Goal: Communication & Community: Ask a question

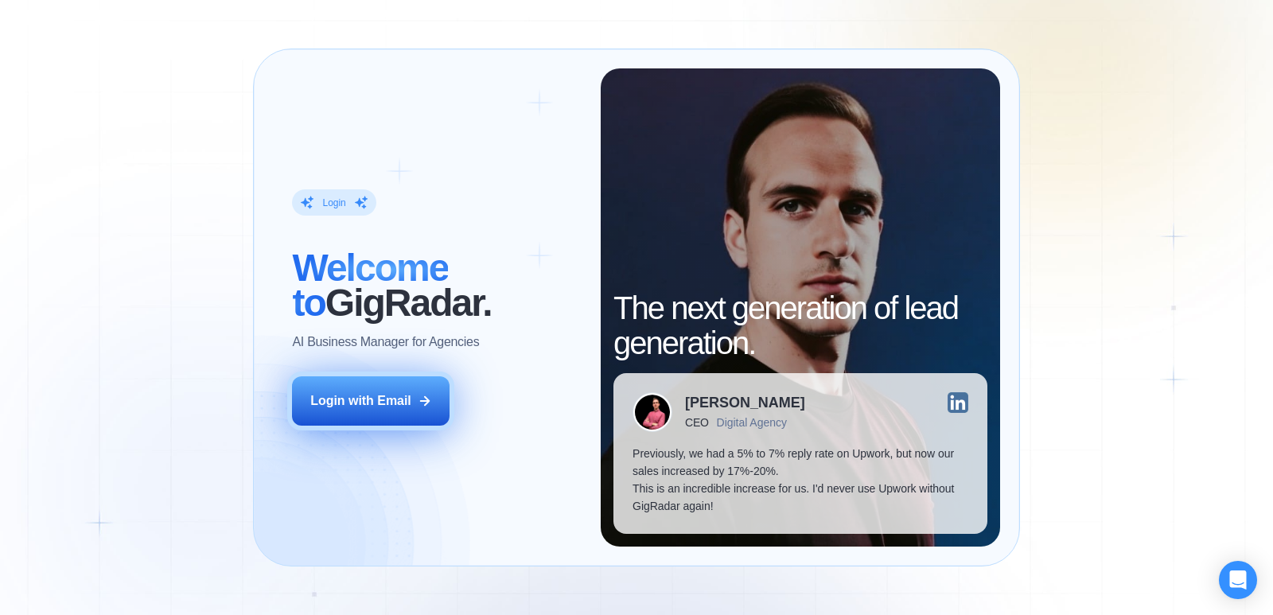
click at [379, 410] on button "Login with Email" at bounding box center [371, 400] width 158 height 49
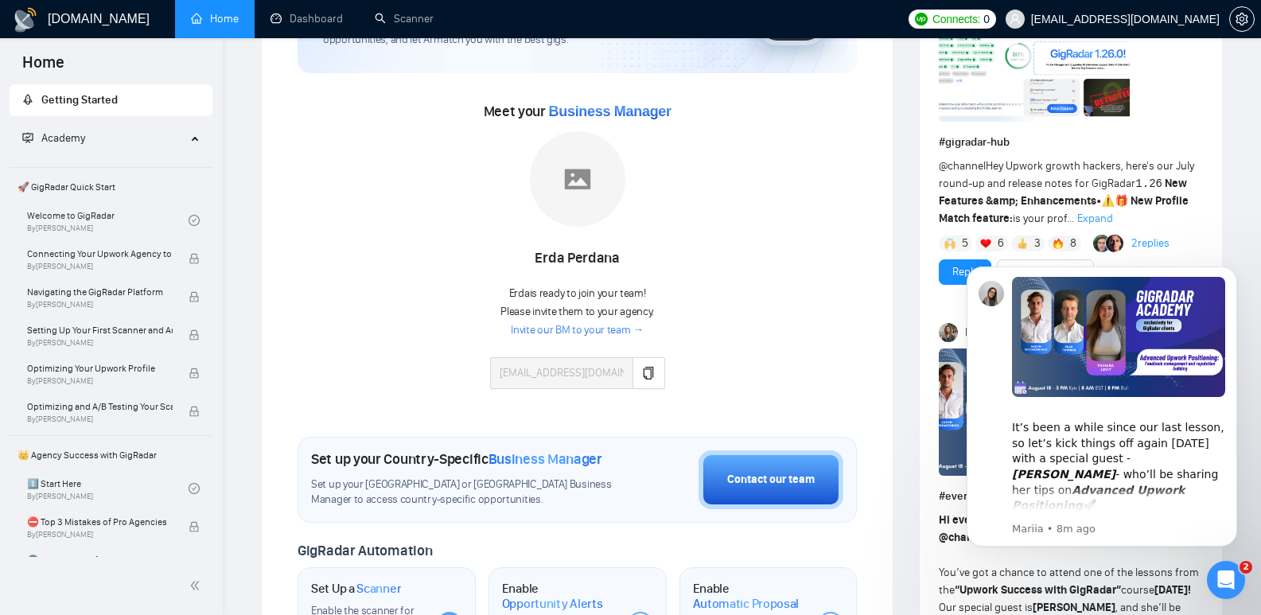
scroll to position [191, 0]
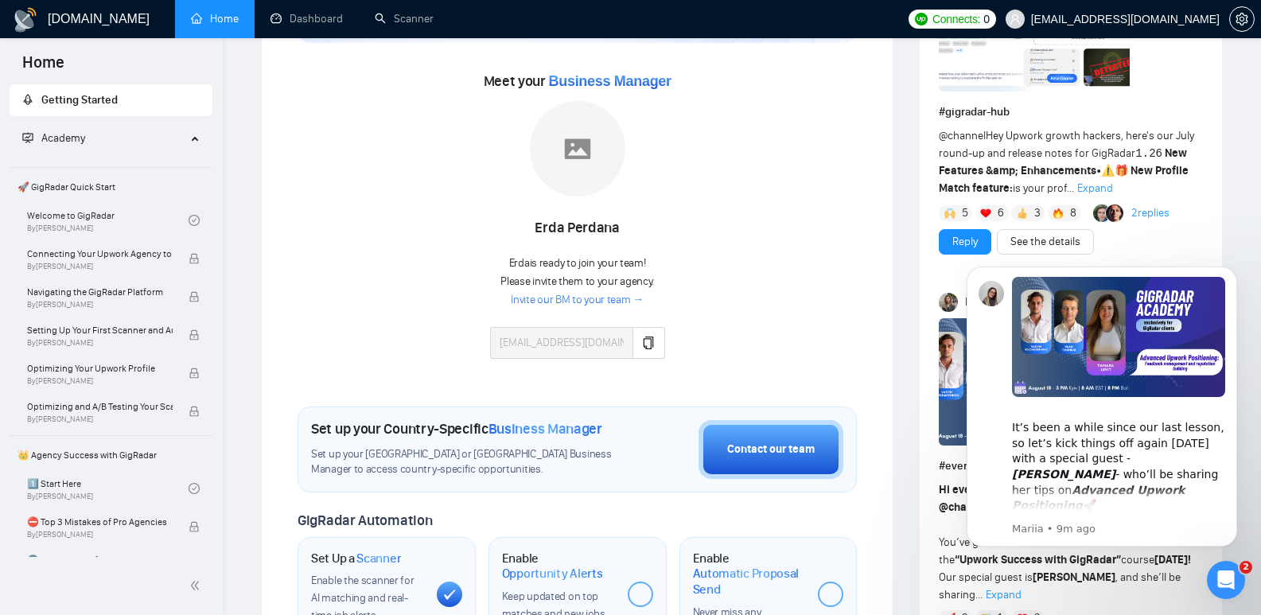
click at [423, 189] on div "Meet your Business Manager Erda Perdana Erda is ready to join your team! Please…" at bounding box center [577, 221] width 559 height 306
click at [586, 299] on link "Invite our BM to your team →" at bounding box center [577, 300] width 133 height 15
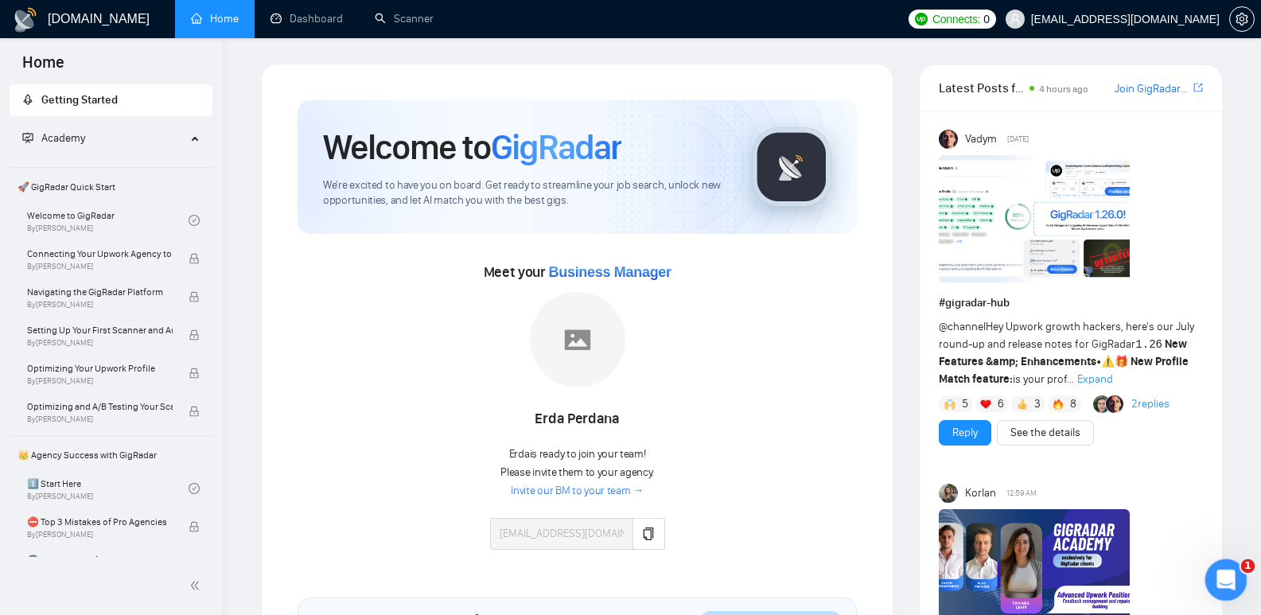
click at [1231, 578] on icon "Open Intercom Messenger" at bounding box center [1224, 578] width 26 height 26
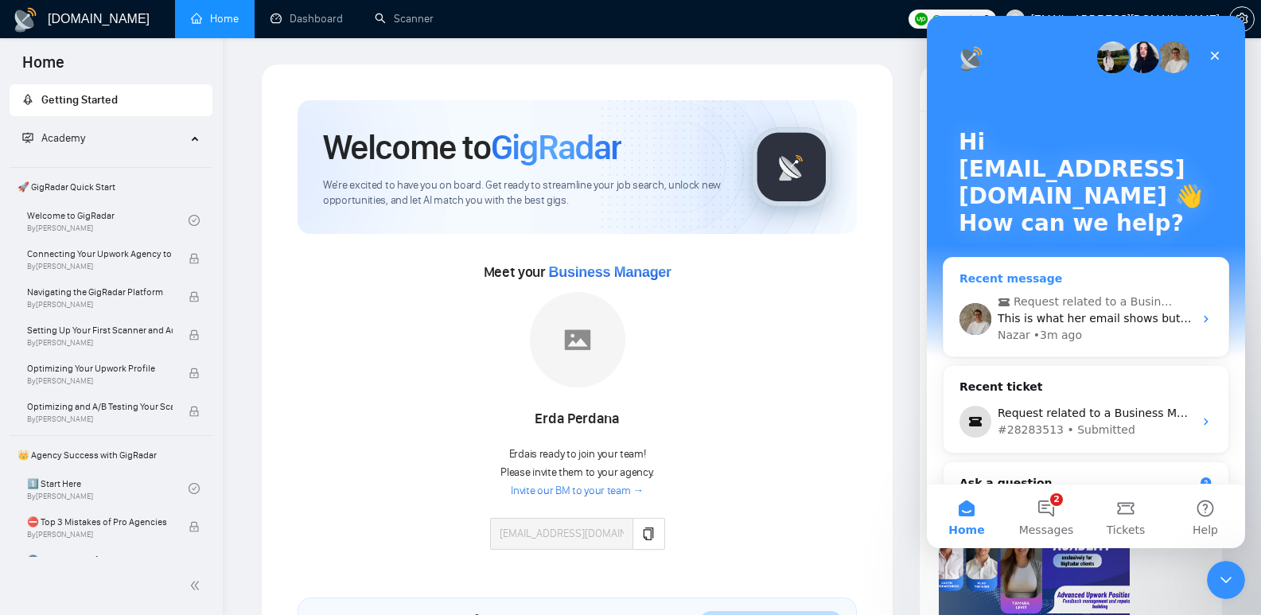
click at [1038, 321] on span "This is what her email shows but it is not connecting: tayong@web.de" at bounding box center [1245, 318] width 495 height 13
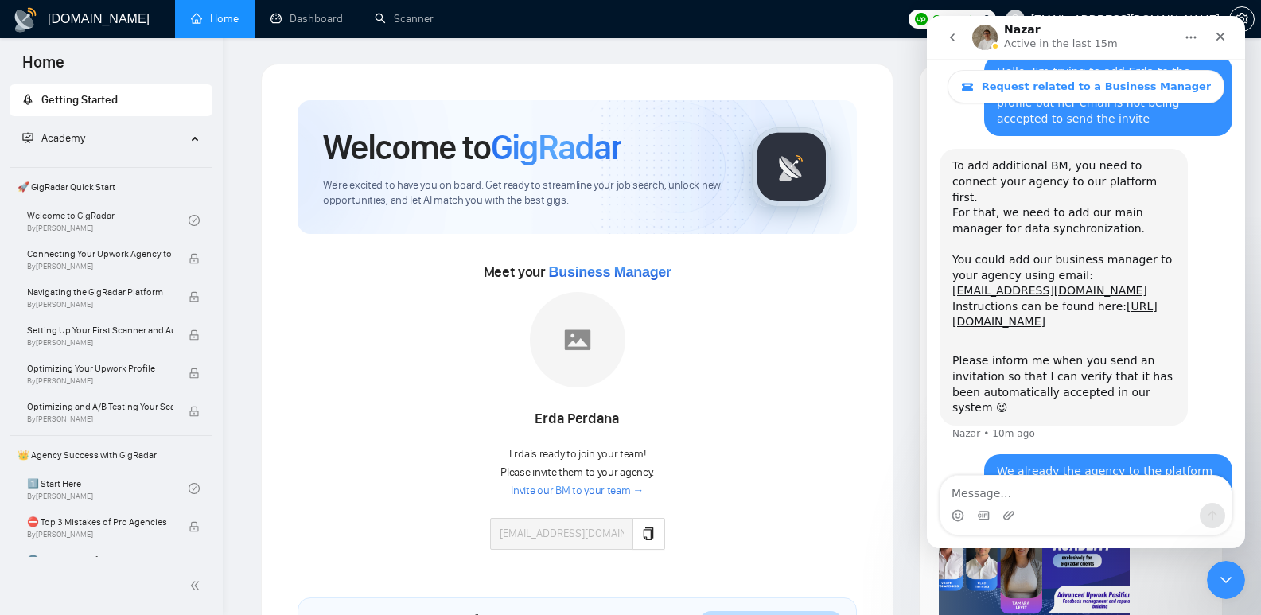
scroll to position [1065, 0]
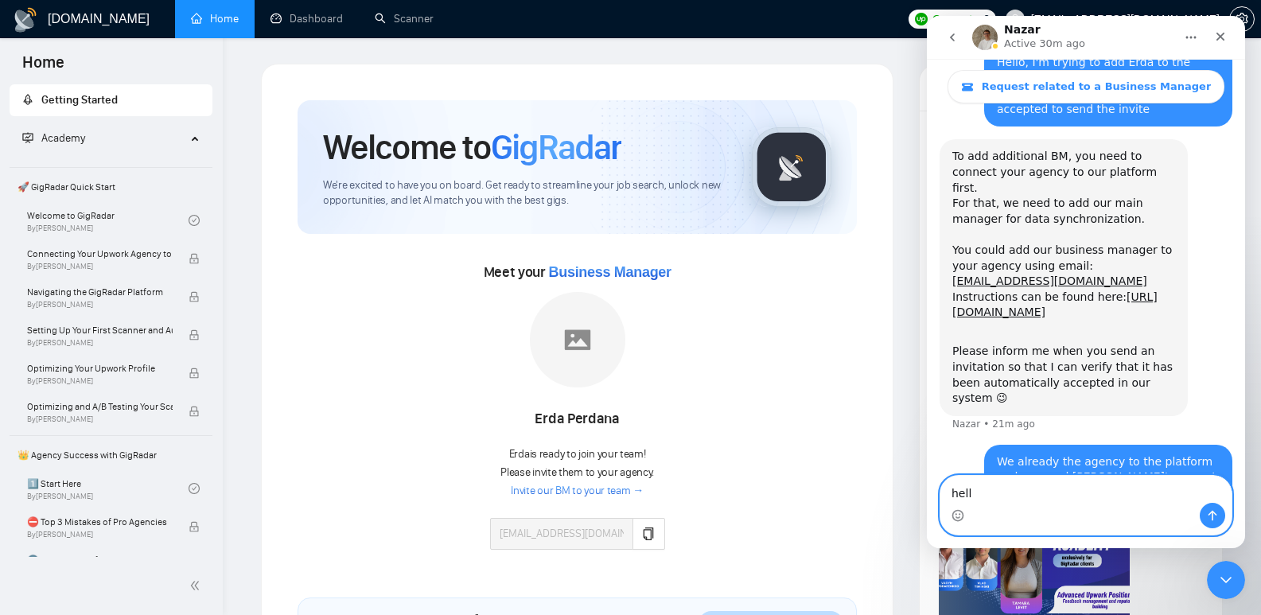
type textarea "hell?"
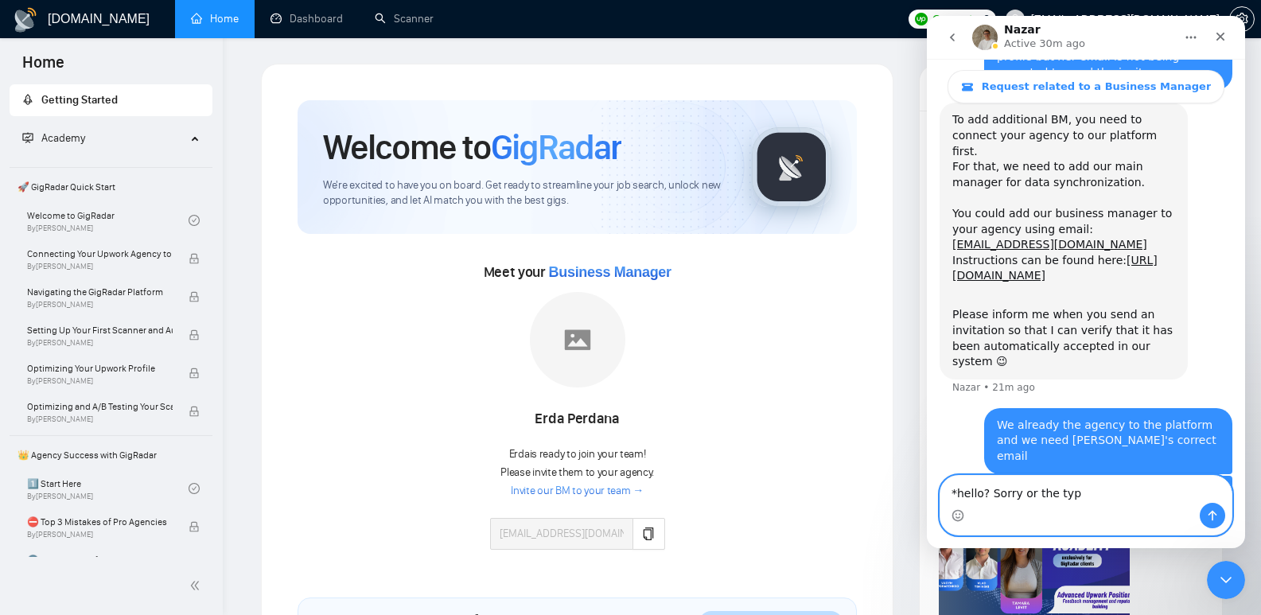
type textarea "*hello? Sorry or the typo"
